Goal: Transaction & Acquisition: Purchase product/service

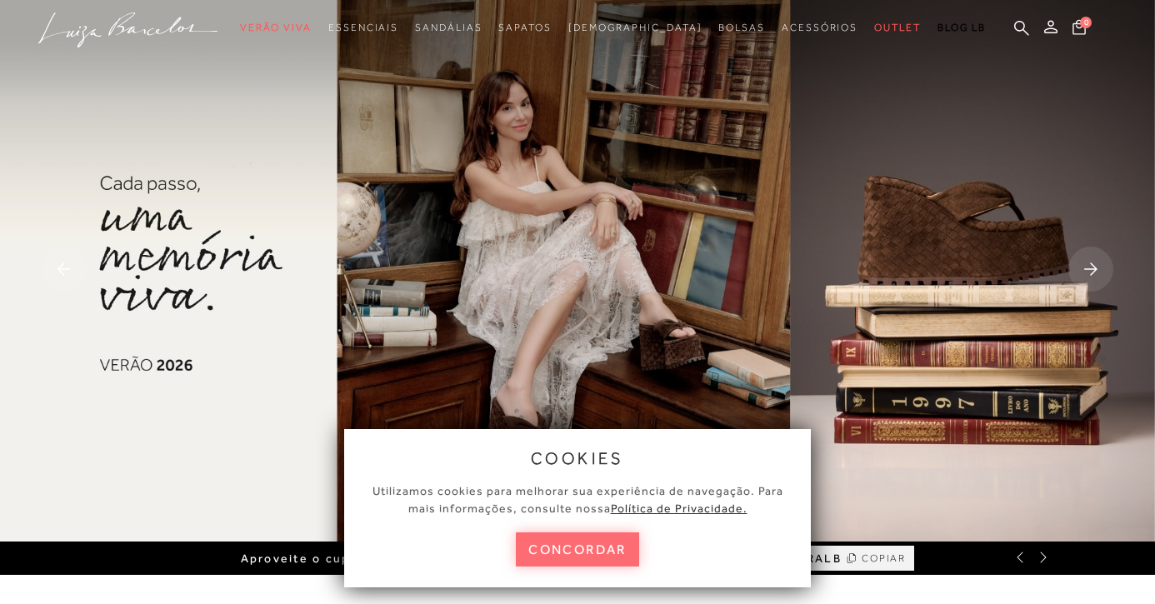
click at [599, 547] on button "concordar" at bounding box center [577, 549] width 123 height 34
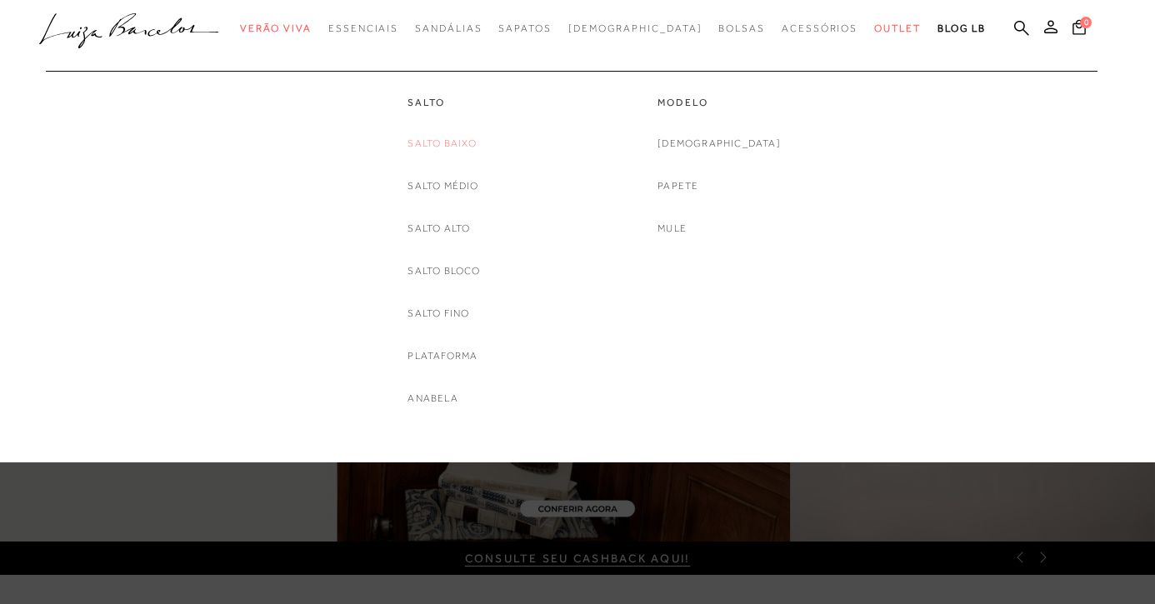
click at [437, 135] on link "Salto Baixo" at bounding box center [441, 143] width 69 height 17
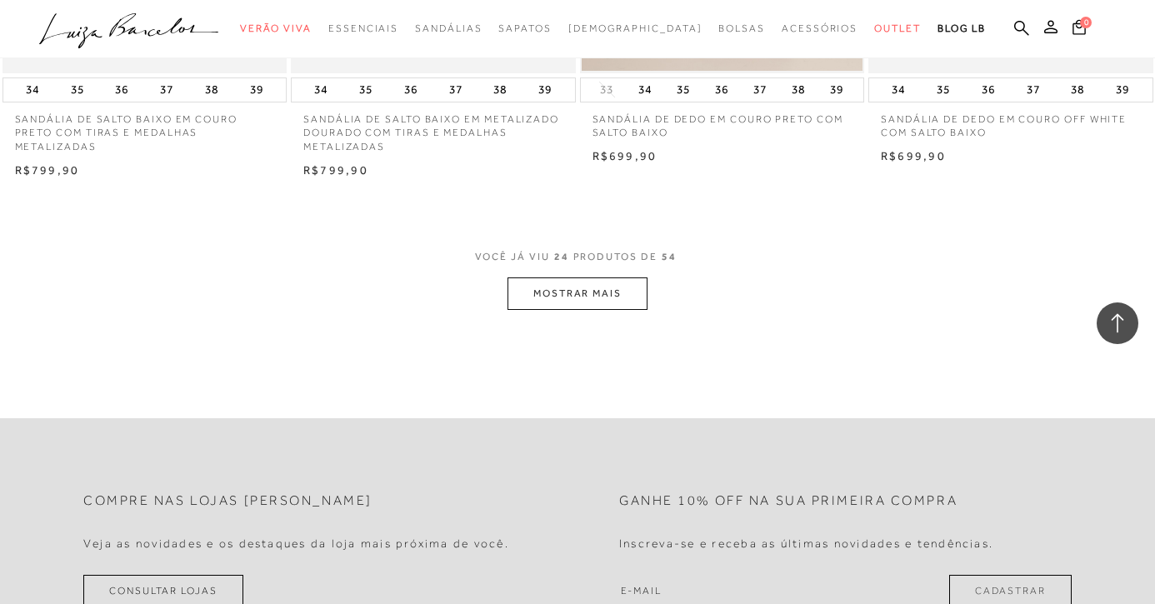
scroll to position [3177, 0]
click at [615, 282] on button "MOSTRAR MAIS" at bounding box center [577, 291] width 140 height 32
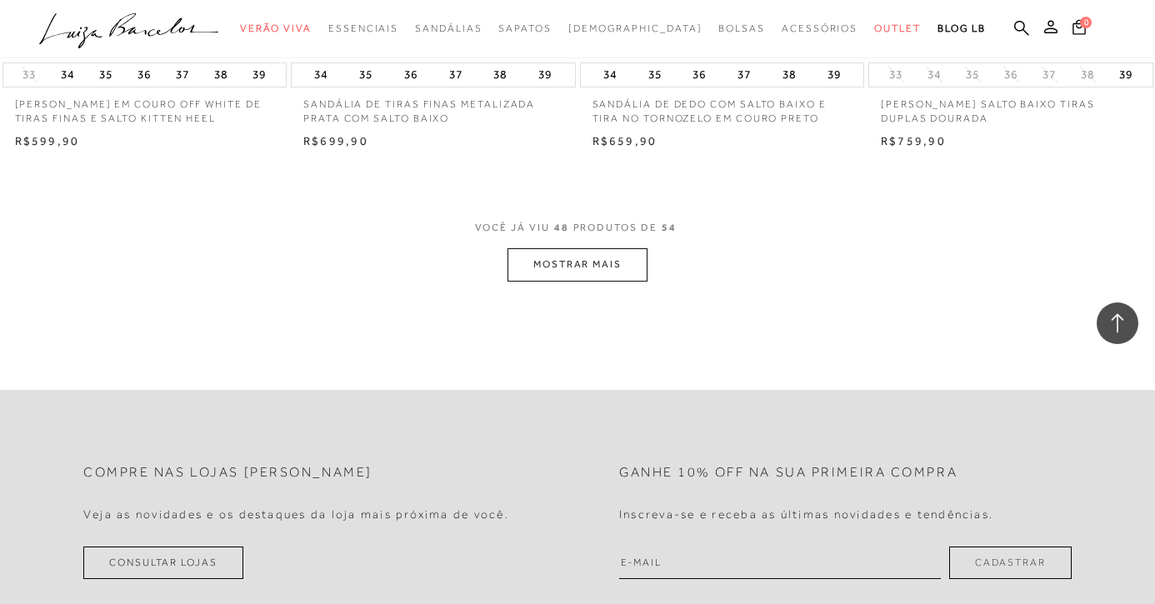
scroll to position [6431, 0]
click at [607, 246] on button "MOSTRAR MAIS" at bounding box center [577, 262] width 140 height 32
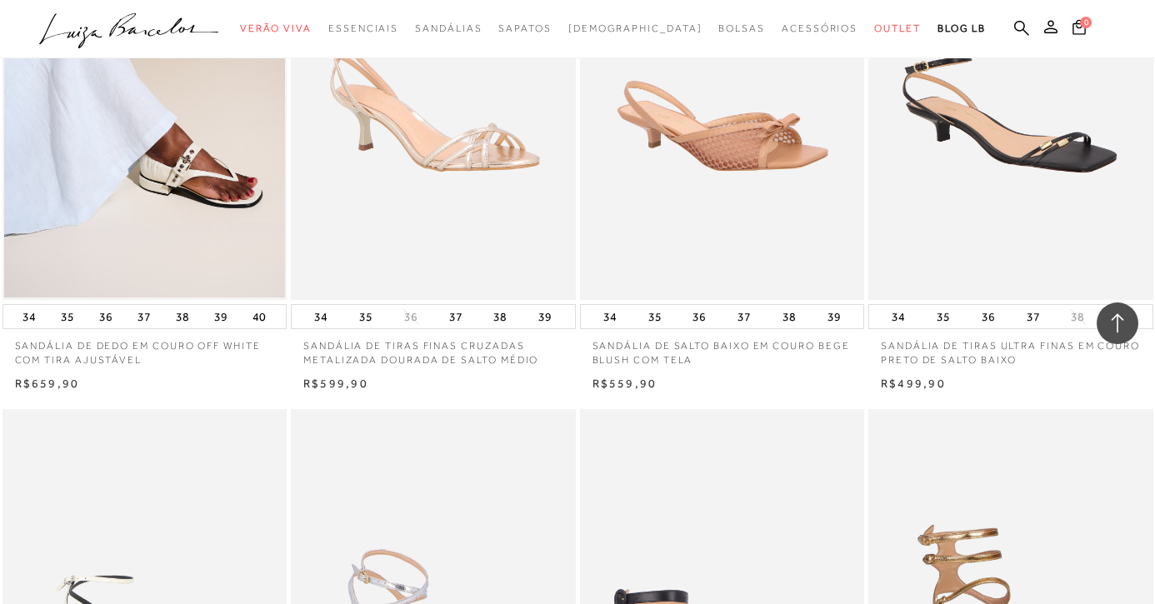
scroll to position [4951, 0]
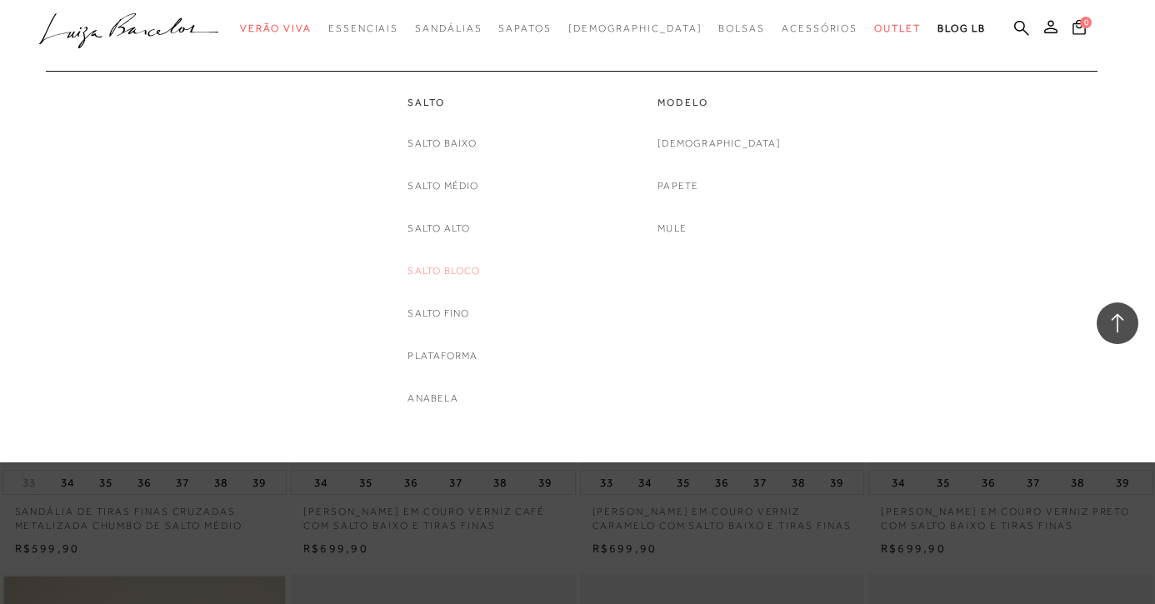
click at [423, 270] on link "Salto Bloco" at bounding box center [443, 270] width 72 height 17
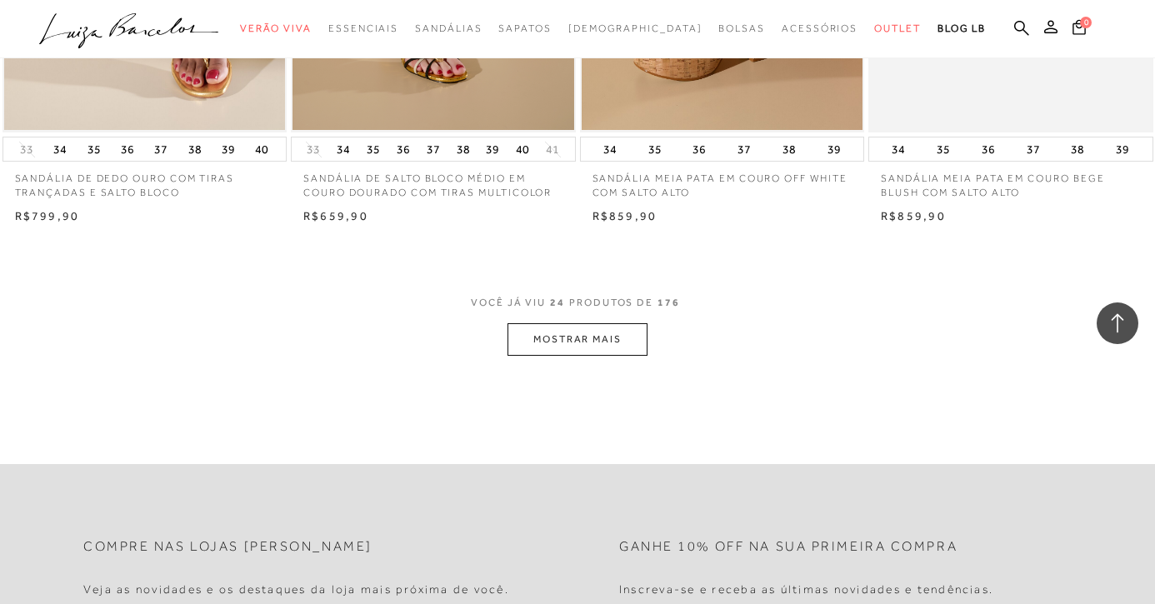
scroll to position [3139, 0]
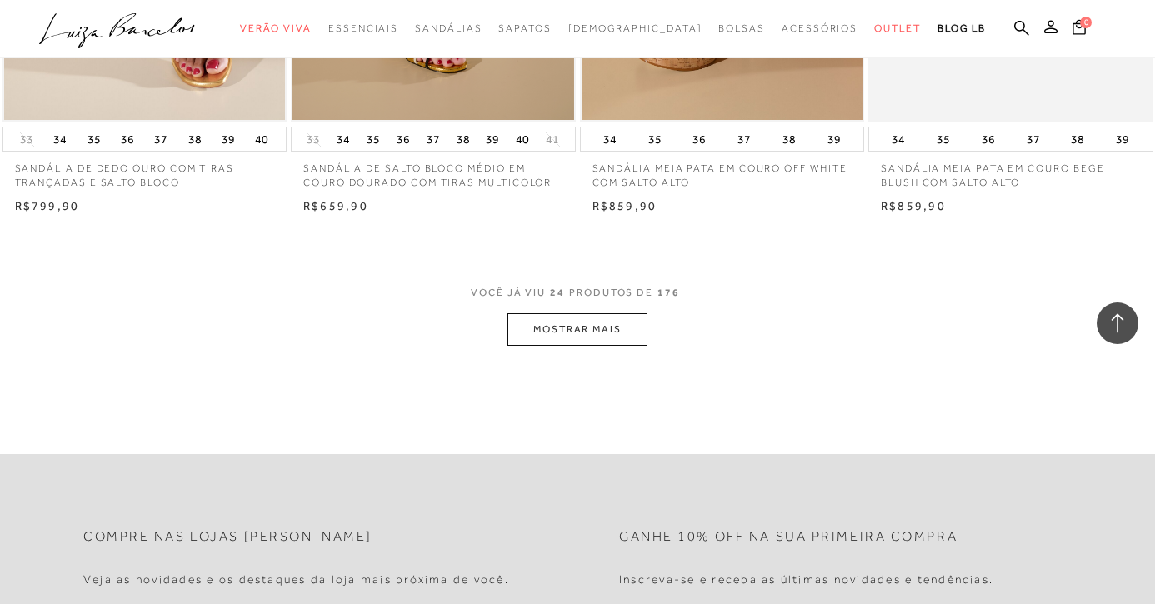
click at [633, 313] on button "MOSTRAR MAIS" at bounding box center [577, 329] width 140 height 32
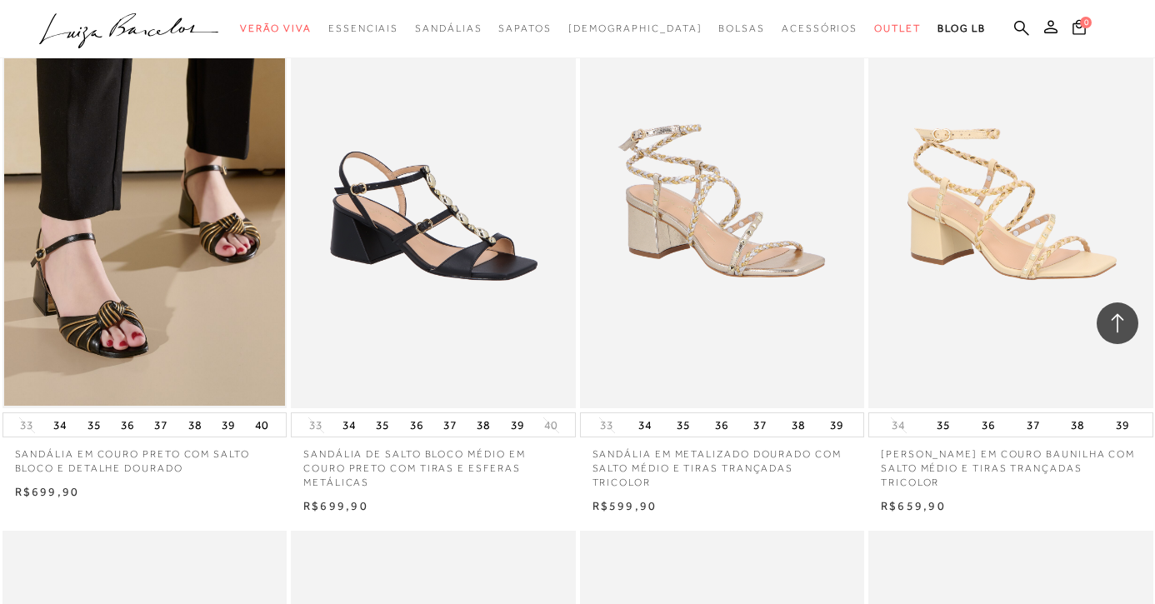
scroll to position [3926, 0]
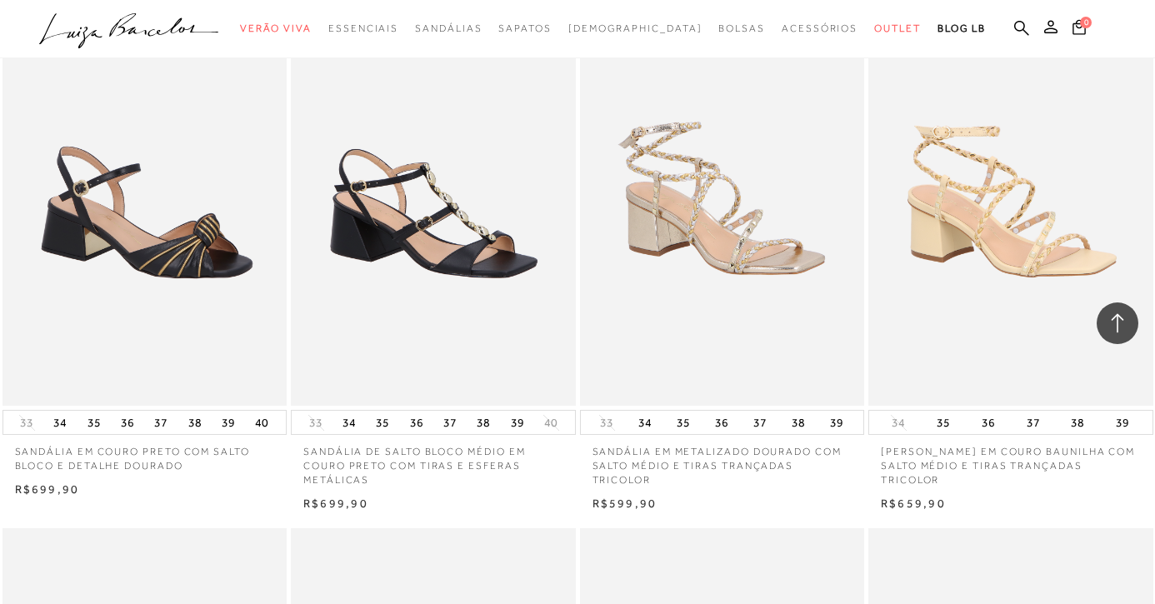
click at [132, 276] on img at bounding box center [145, 192] width 283 height 427
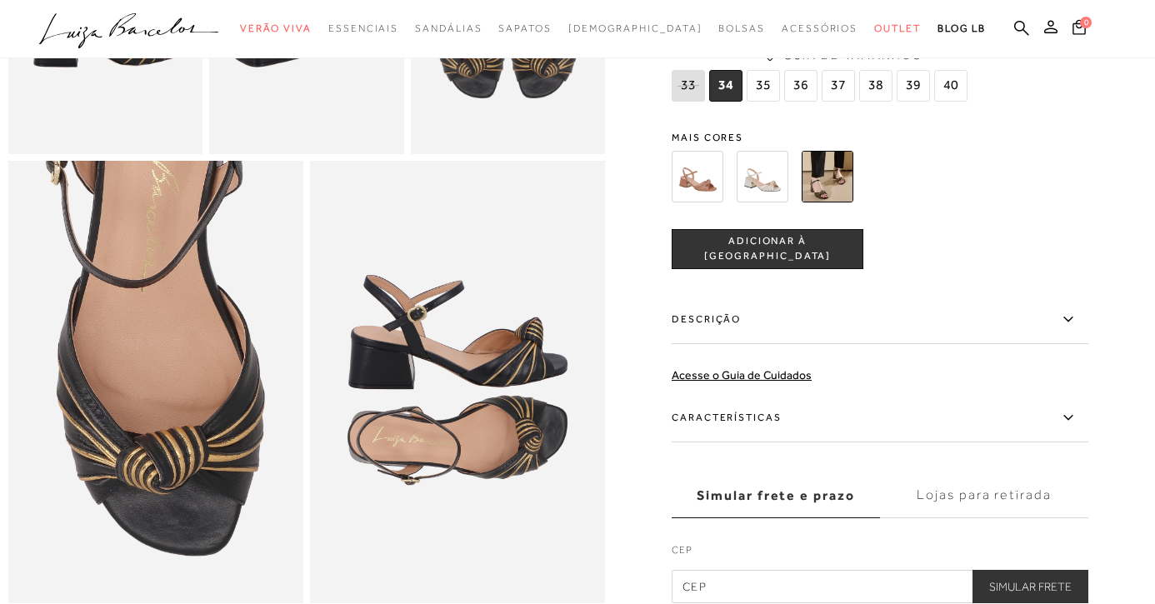
scroll to position [708, 0]
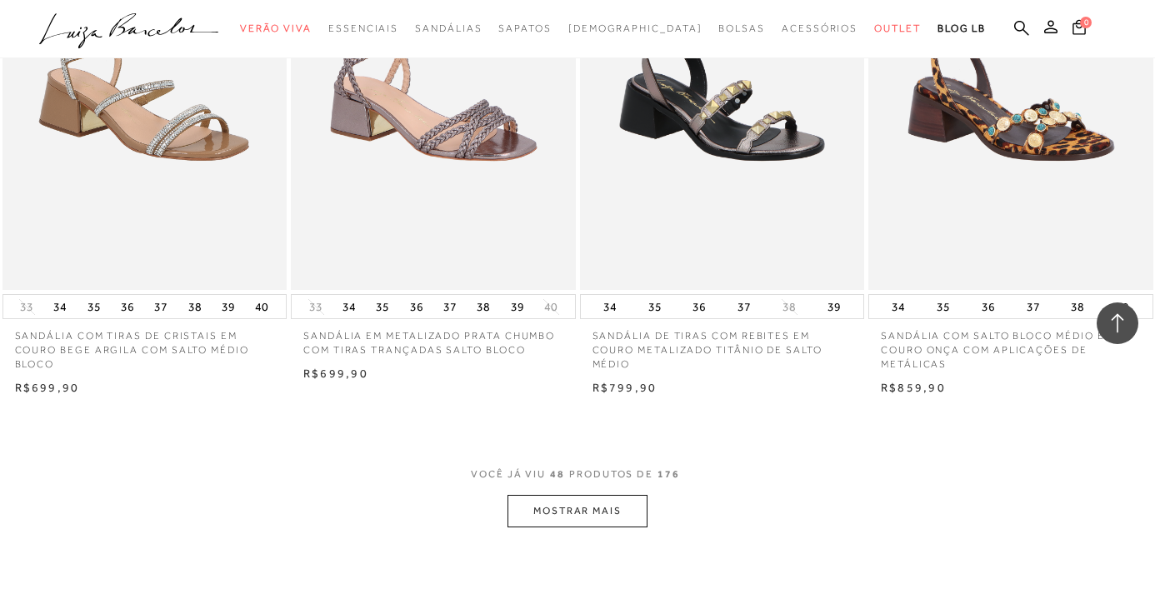
scroll to position [6228, 0]
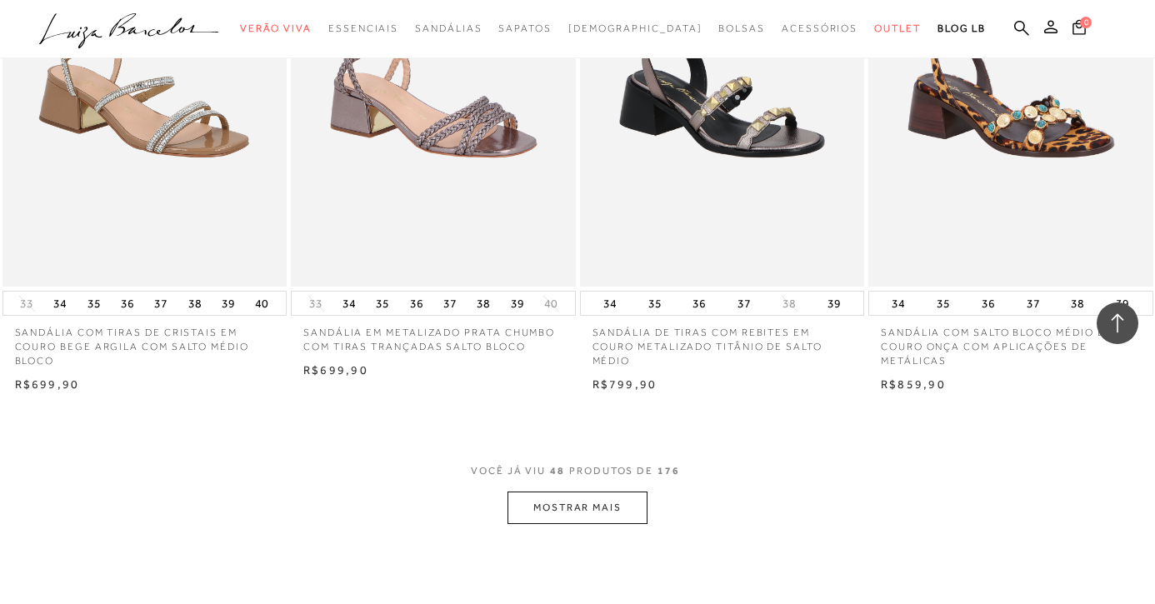
click at [565, 492] on button "MOSTRAR MAIS" at bounding box center [577, 508] width 140 height 32
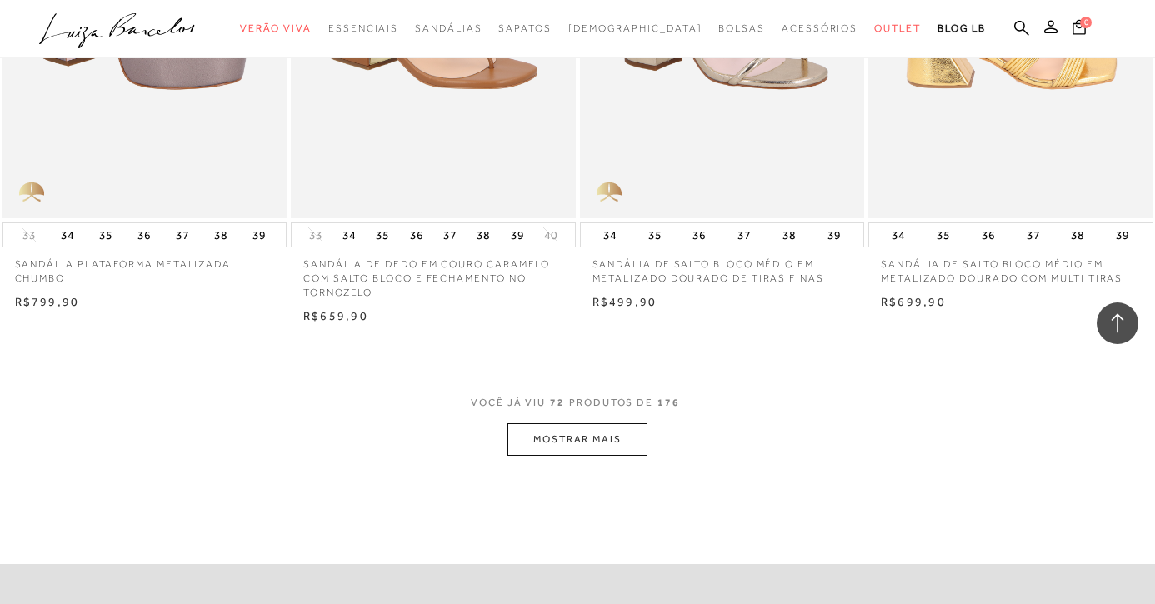
scroll to position [9567, 0]
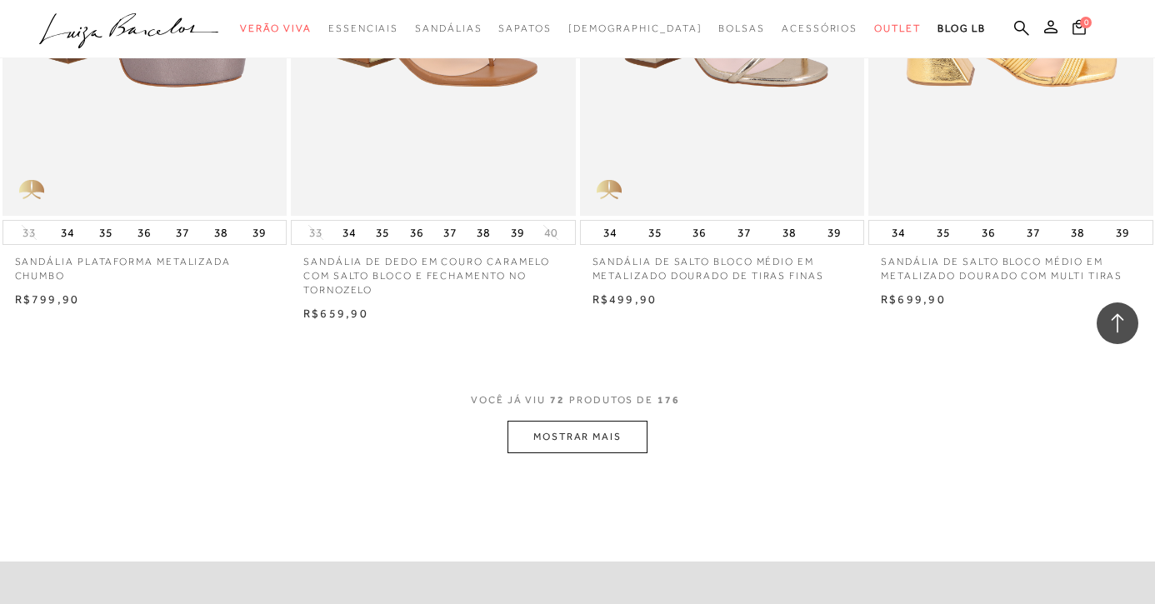
click at [592, 421] on button "MOSTRAR MAIS" at bounding box center [577, 437] width 140 height 32
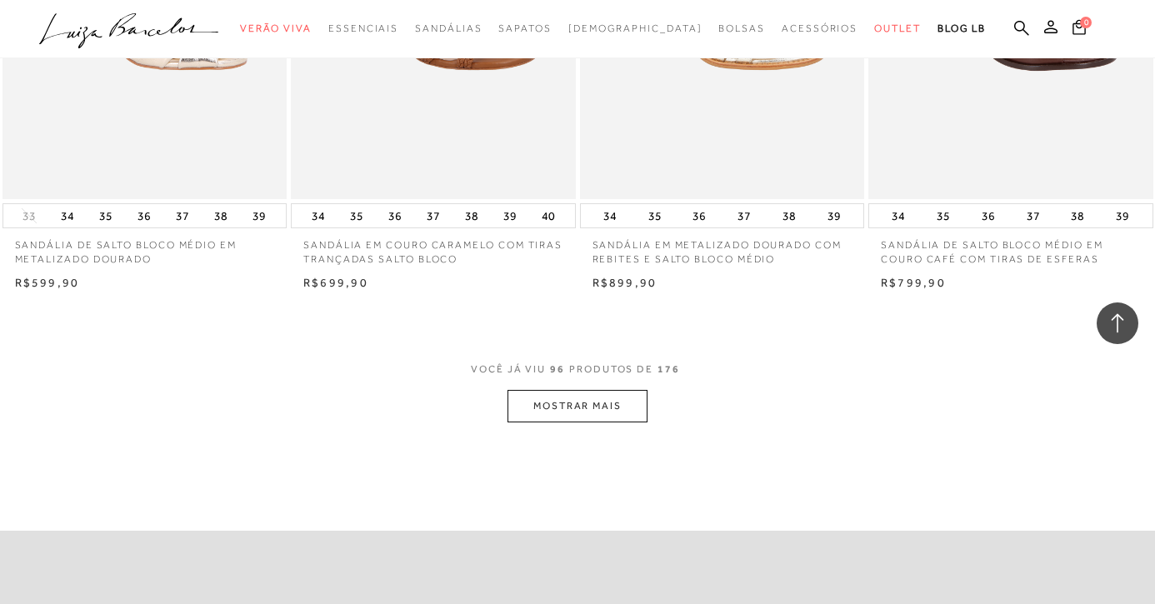
scroll to position [12840, 0]
click at [591, 387] on button "MOSTRAR MAIS" at bounding box center [577, 403] width 140 height 32
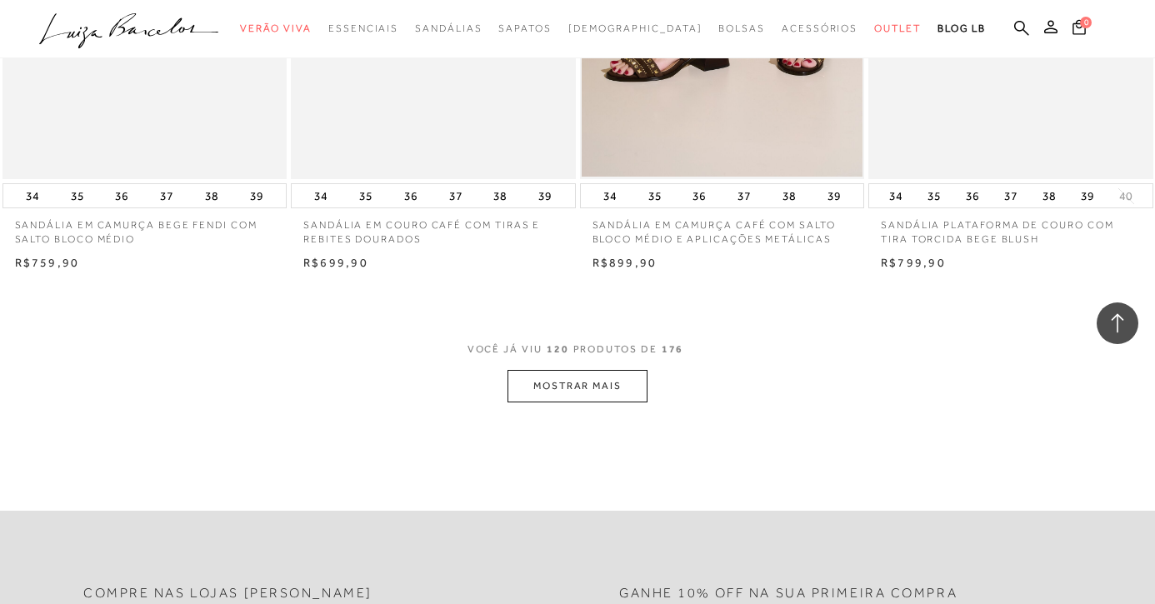
scroll to position [16115, 0]
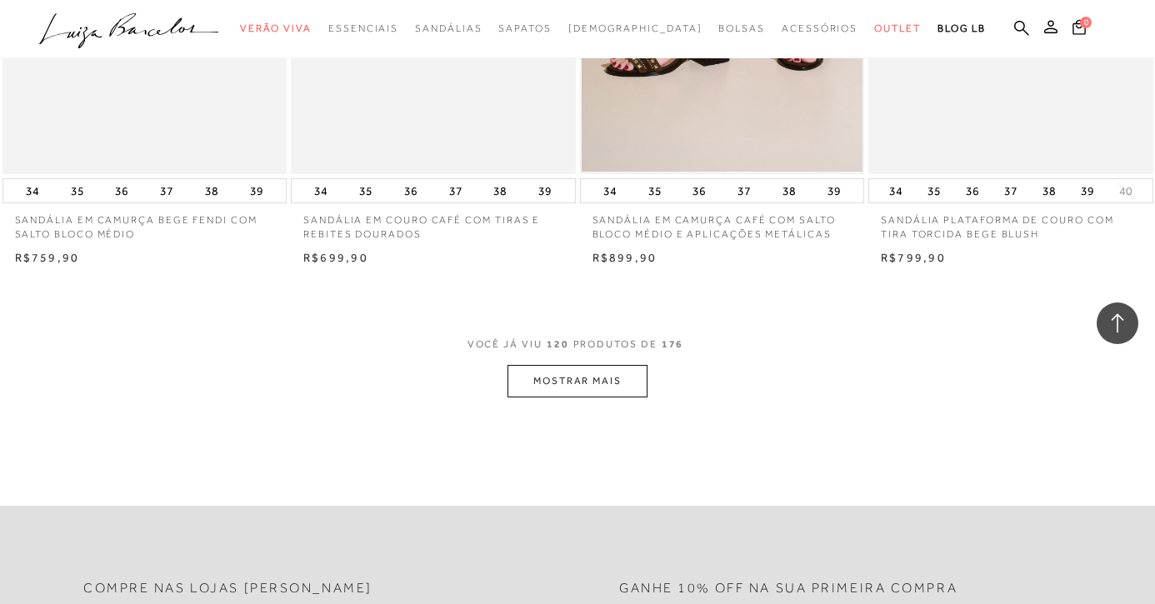
click at [593, 365] on button "MOSTRAR MAIS" at bounding box center [577, 381] width 140 height 32
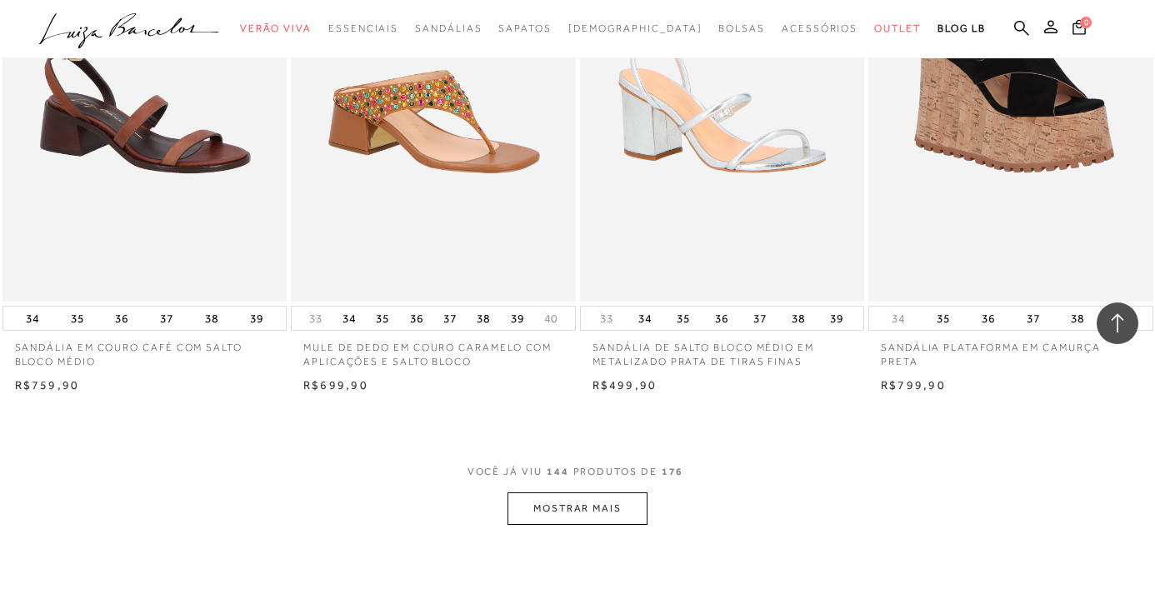
scroll to position [19260, 0]
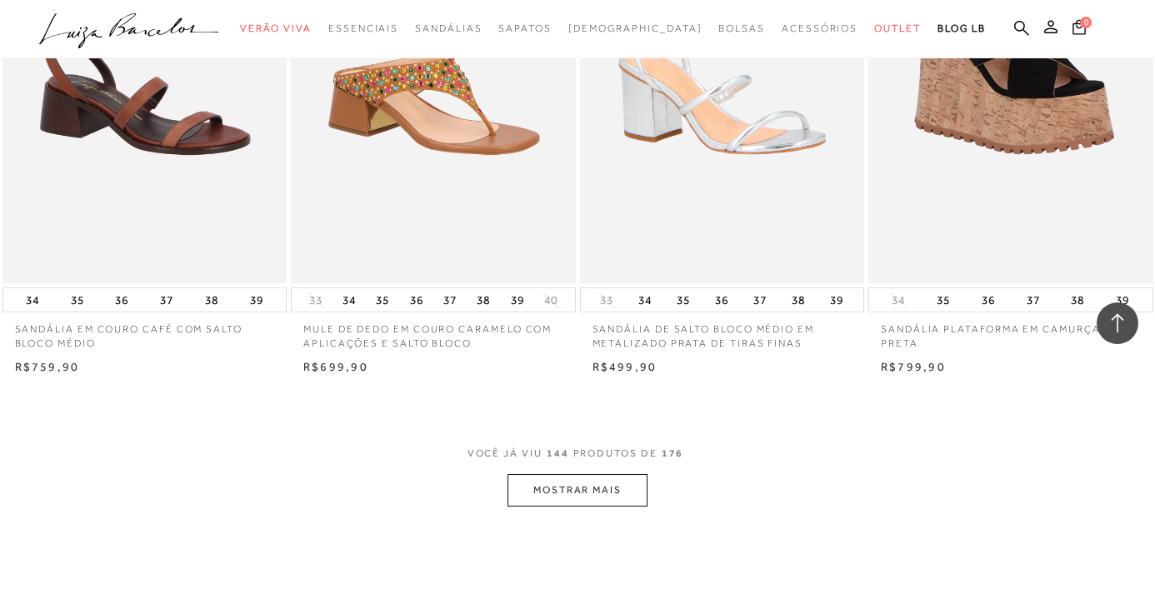
click at [577, 474] on button "MOSTRAR MAIS" at bounding box center [577, 490] width 140 height 32
